Goal: Check status: Check status

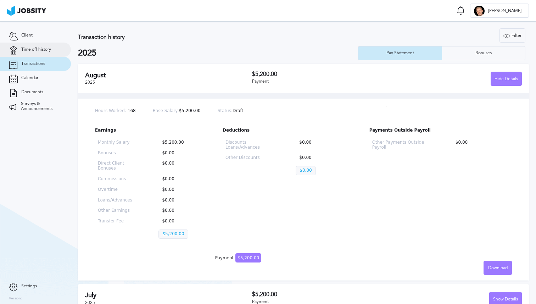
click at [46, 51] on span "Time off history" at bounding box center [36, 49] width 30 height 5
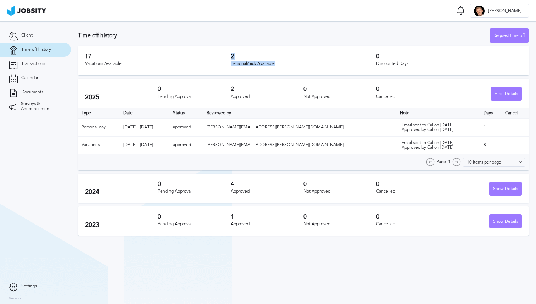
click at [291, 62] on div "17 Vacations Available 2 Personal/Sick Available 0 Discounted Days" at bounding box center [303, 60] width 451 height 29
click at [291, 62] on div "Personal/Sick Available" at bounding box center [304, 63] width 146 height 5
drag, startPoint x: 290, startPoint y: 63, endPoint x: 289, endPoint y: 50, distance: 13.5
click at [289, 50] on div "17 Vacations Available 2 Personal/Sick Available 0 Discounted Days" at bounding box center [303, 60] width 451 height 29
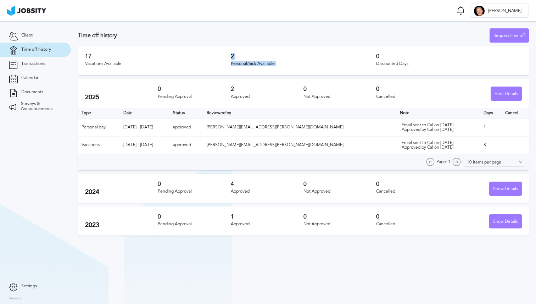
drag, startPoint x: 289, startPoint y: 54, endPoint x: 291, endPoint y: 62, distance: 8.0
click at [291, 62] on div "17 Vacations Available 2 Personal/Sick Available 0 Discounted Days" at bounding box center [303, 60] width 451 height 29
click at [291, 62] on div "Personal/Sick Available" at bounding box center [304, 63] width 146 height 5
drag, startPoint x: 291, startPoint y: 66, endPoint x: 292, endPoint y: 51, distance: 14.7
click at [292, 51] on div "17 Vacations Available 2 Personal/Sick Available 0 Discounted Days" at bounding box center [303, 60] width 451 height 29
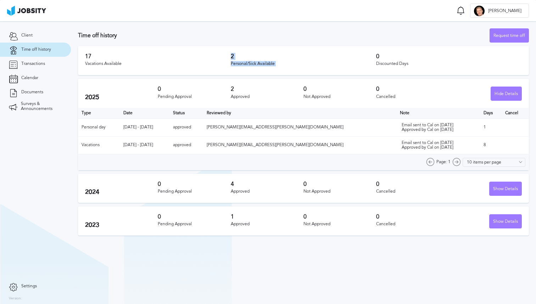
click at [292, 51] on div "17 Vacations Available 2 Personal/Sick Available 0 Discounted Days" at bounding box center [303, 60] width 451 height 29
drag, startPoint x: 292, startPoint y: 59, endPoint x: 292, endPoint y: 65, distance: 6.4
click at [292, 65] on div "17 Vacations Available 2 Personal/Sick Available 0 Discounted Days" at bounding box center [303, 60] width 451 height 29
click at [292, 65] on div "Personal/Sick Available" at bounding box center [304, 63] width 146 height 5
drag, startPoint x: 292, startPoint y: 65, endPoint x: 293, endPoint y: 54, distance: 11.4
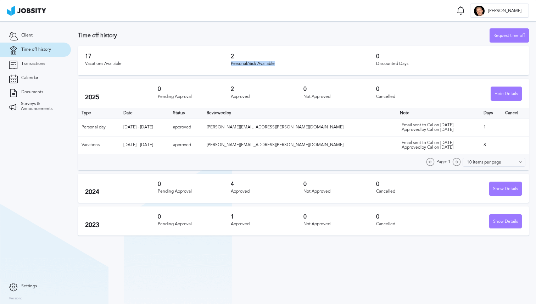
click at [293, 54] on div "2 Personal/Sick Available" at bounding box center [304, 60] width 146 height 15
click at [293, 54] on h3 "2" at bounding box center [304, 56] width 146 height 6
drag, startPoint x: 294, startPoint y: 52, endPoint x: 293, endPoint y: 65, distance: 13.5
click at [293, 65] on div "17 Vacations Available 2 Personal/Sick Available 0 Discounted Days" at bounding box center [303, 60] width 451 height 29
click at [293, 65] on div "Personal/Sick Available" at bounding box center [304, 63] width 146 height 5
